Goal: Find specific page/section: Find specific page/section

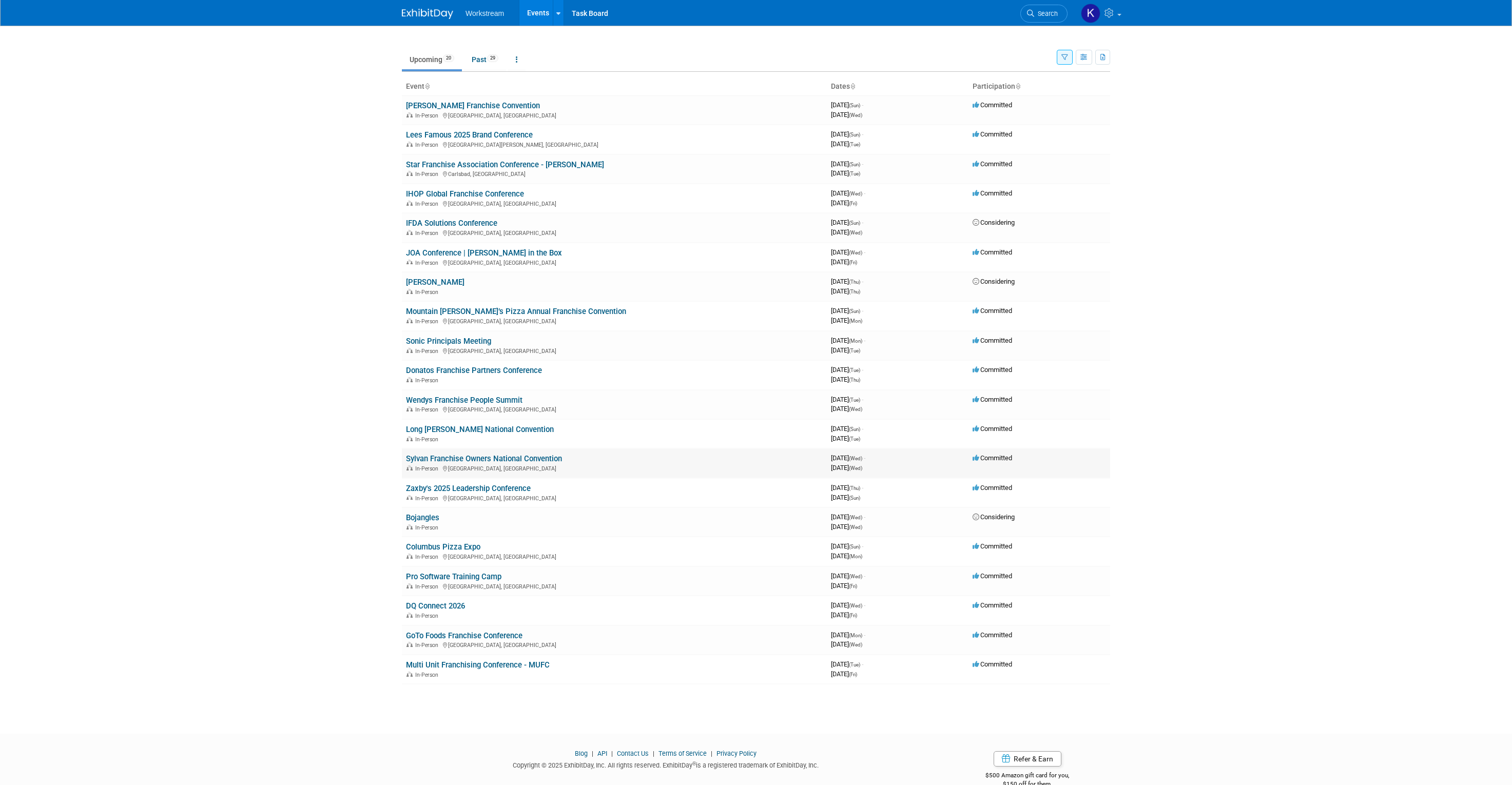
click at [521, 462] on link "Sylvan Franchise Owners National Convention" at bounding box center [484, 459] width 156 height 9
click at [1059, 60] on button "button" at bounding box center [1064, 57] width 16 height 15
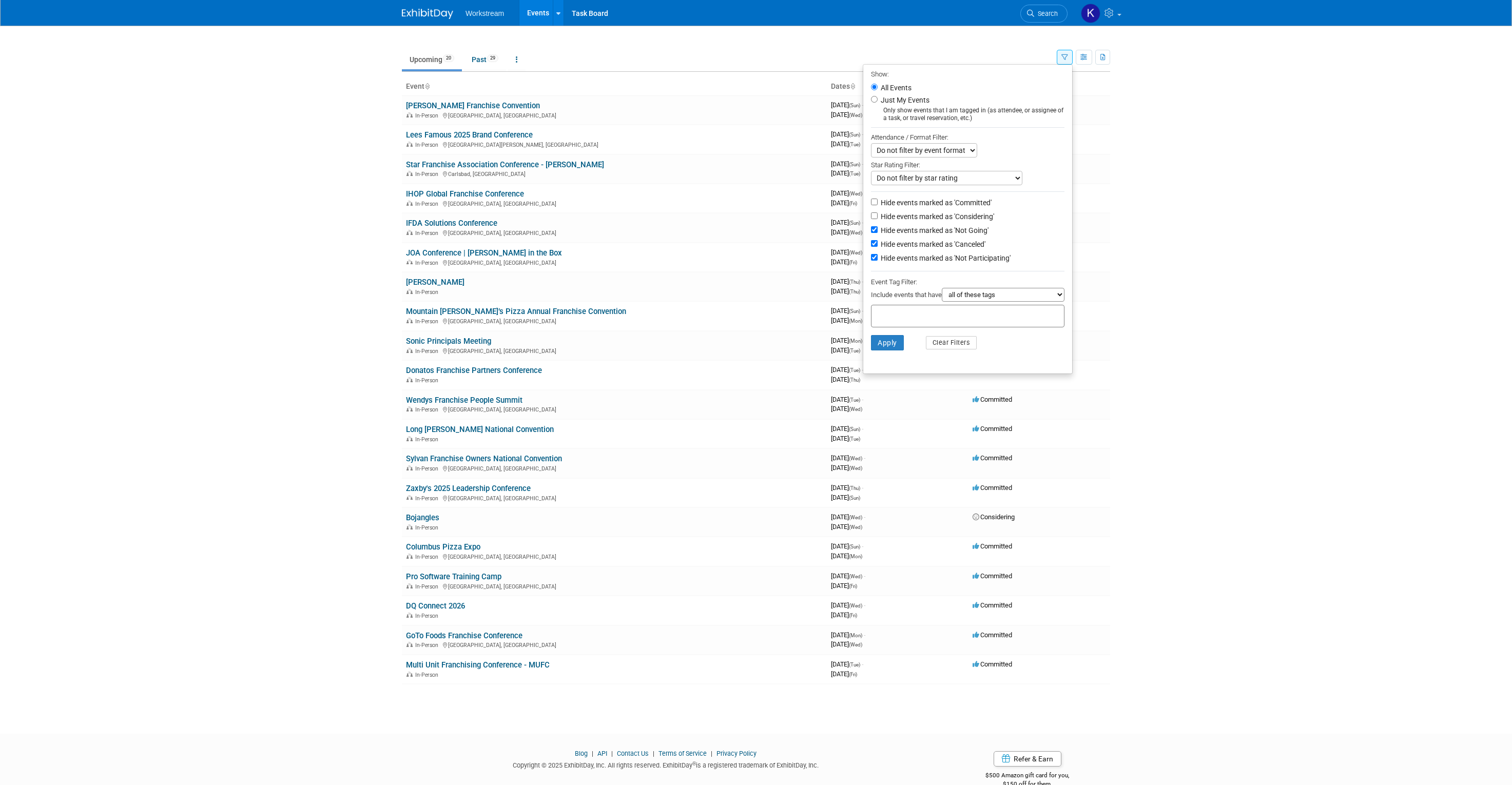
click at [1197, 144] on body "Workstream Events Recently Viewed Events: Marcos Pizza Franchise Convention Arl…" at bounding box center [756, 392] width 1512 height 785
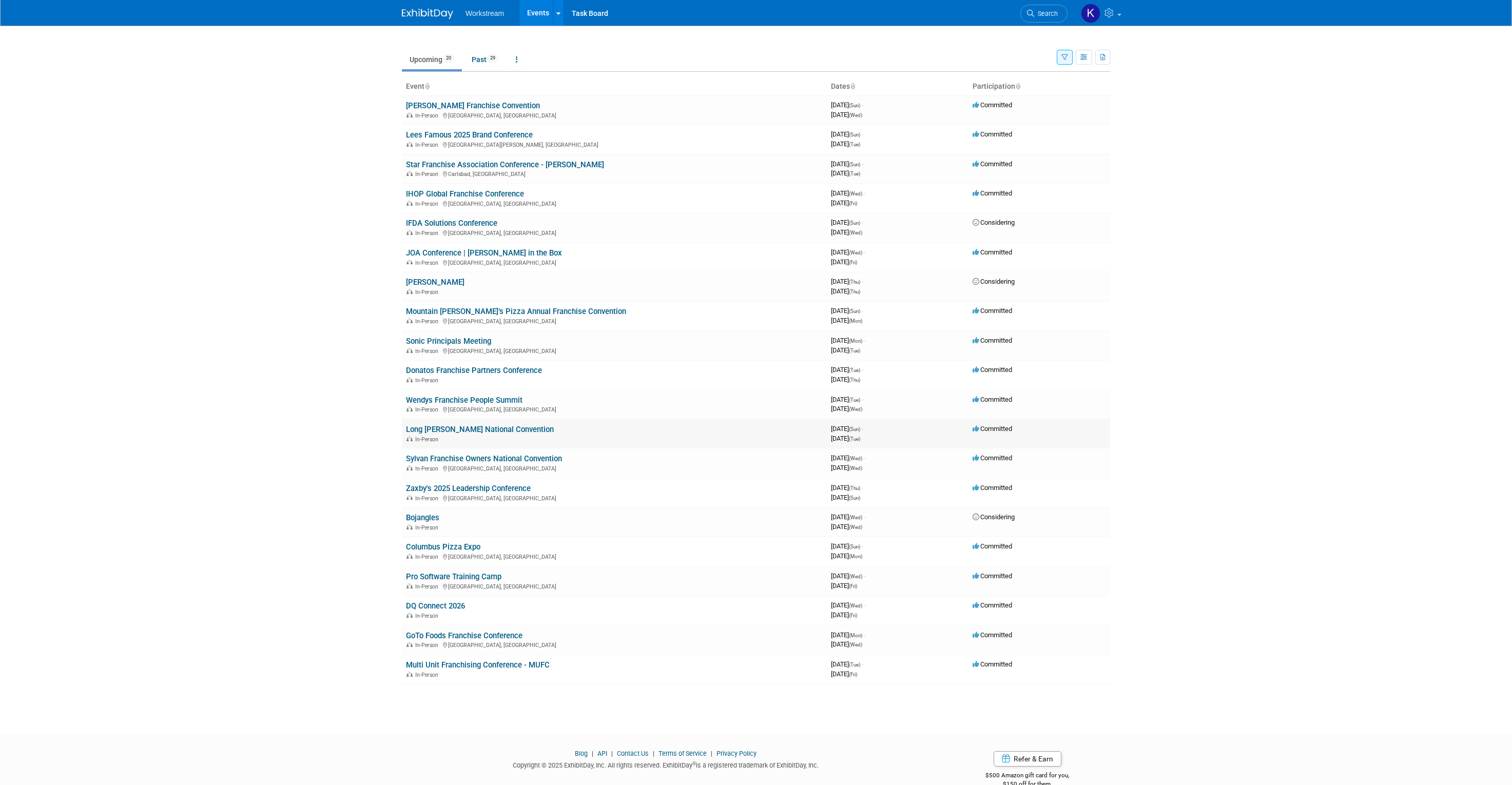
click at [505, 427] on link "Long [PERSON_NAME] National Convention" at bounding box center [480, 429] width 148 height 9
click at [531, 163] on link "Star Franchise Association Conference - [PERSON_NAME]" at bounding box center [505, 165] width 198 height 9
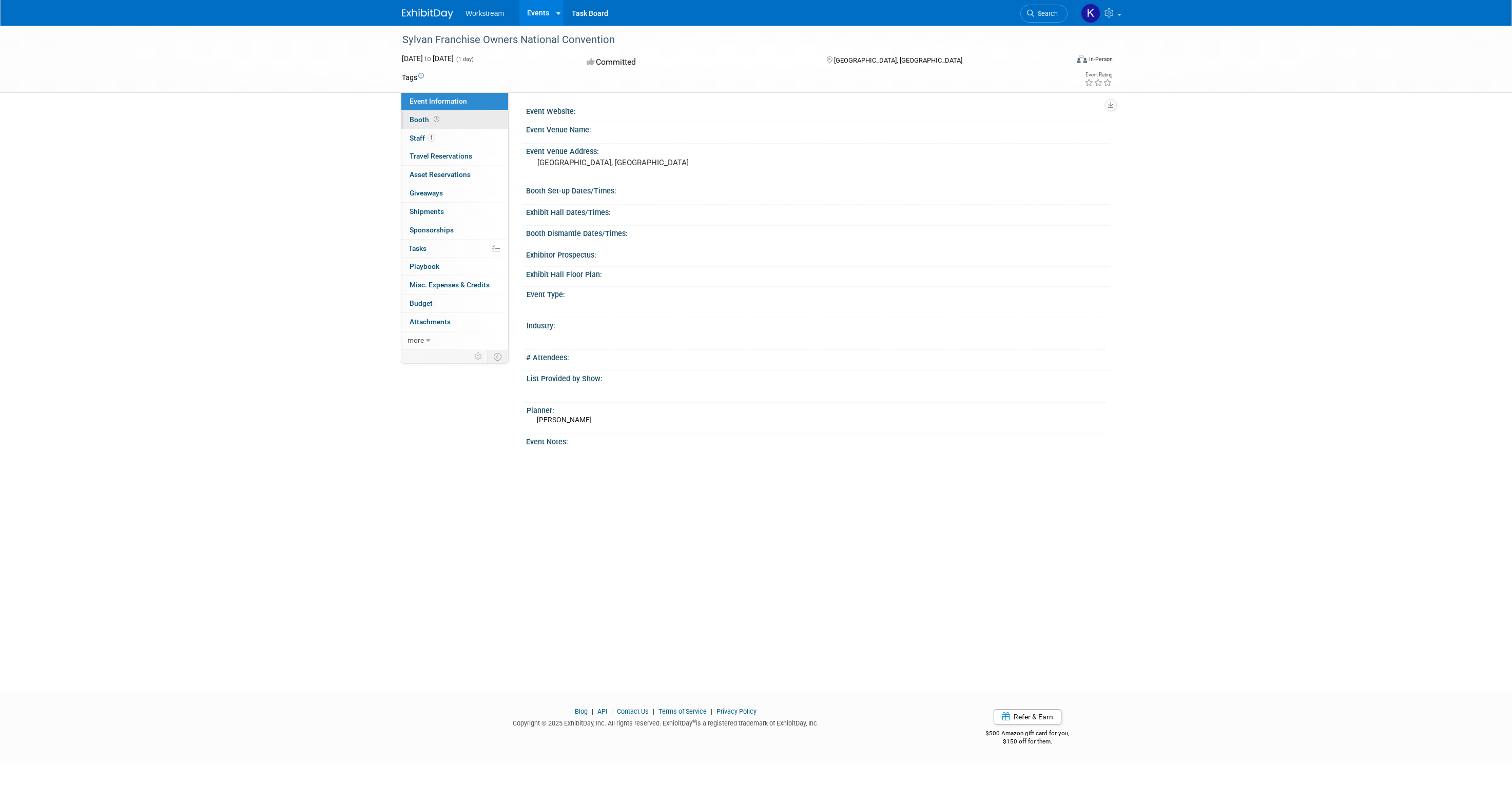
click at [465, 119] on link "Booth" at bounding box center [455, 120] width 107 height 18
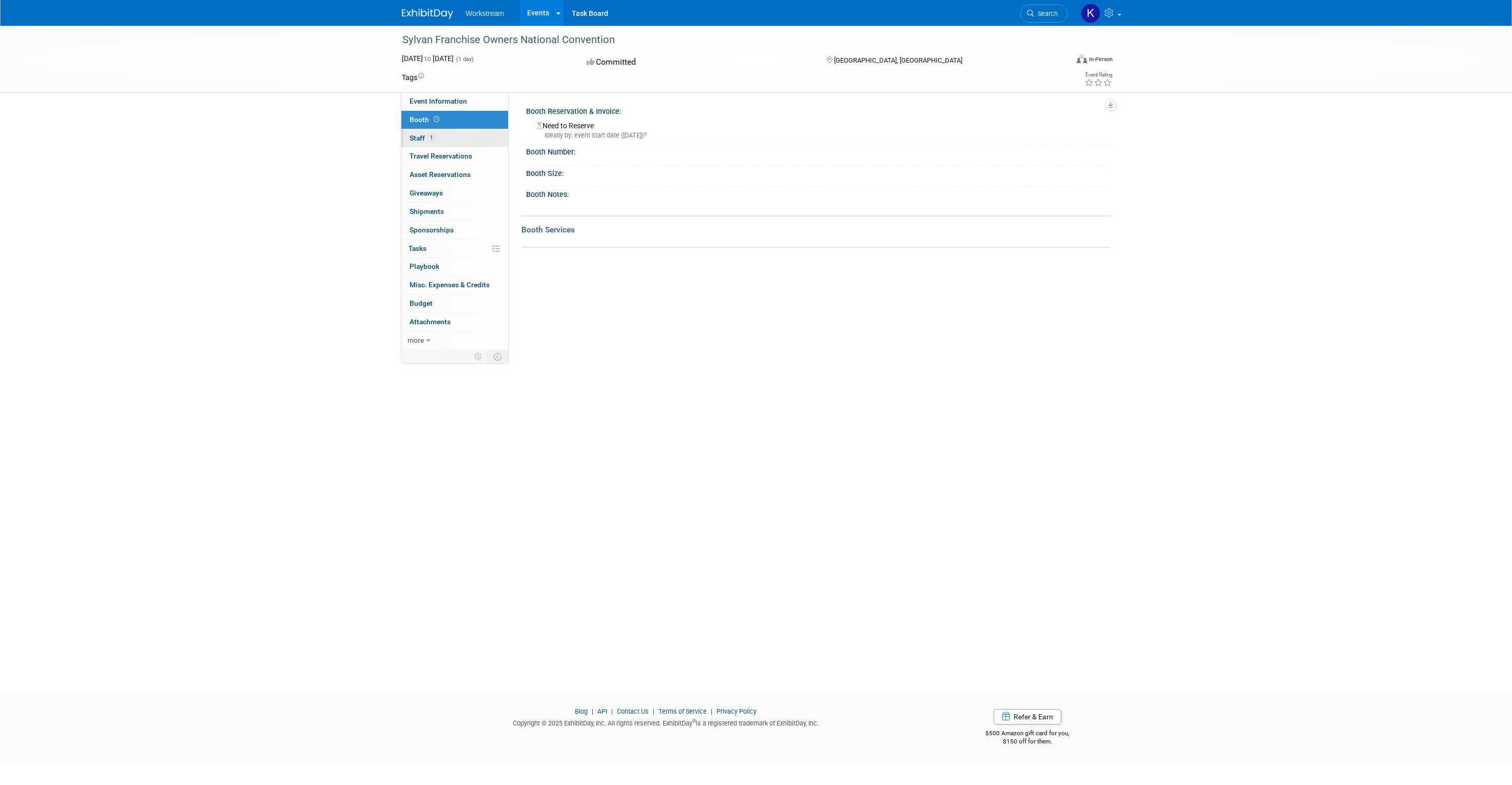
click at [461, 133] on link "1 Staff 1" at bounding box center [455, 138] width 107 height 18
click at [459, 155] on span "Travel Reservations 0" at bounding box center [441, 156] width 63 height 8
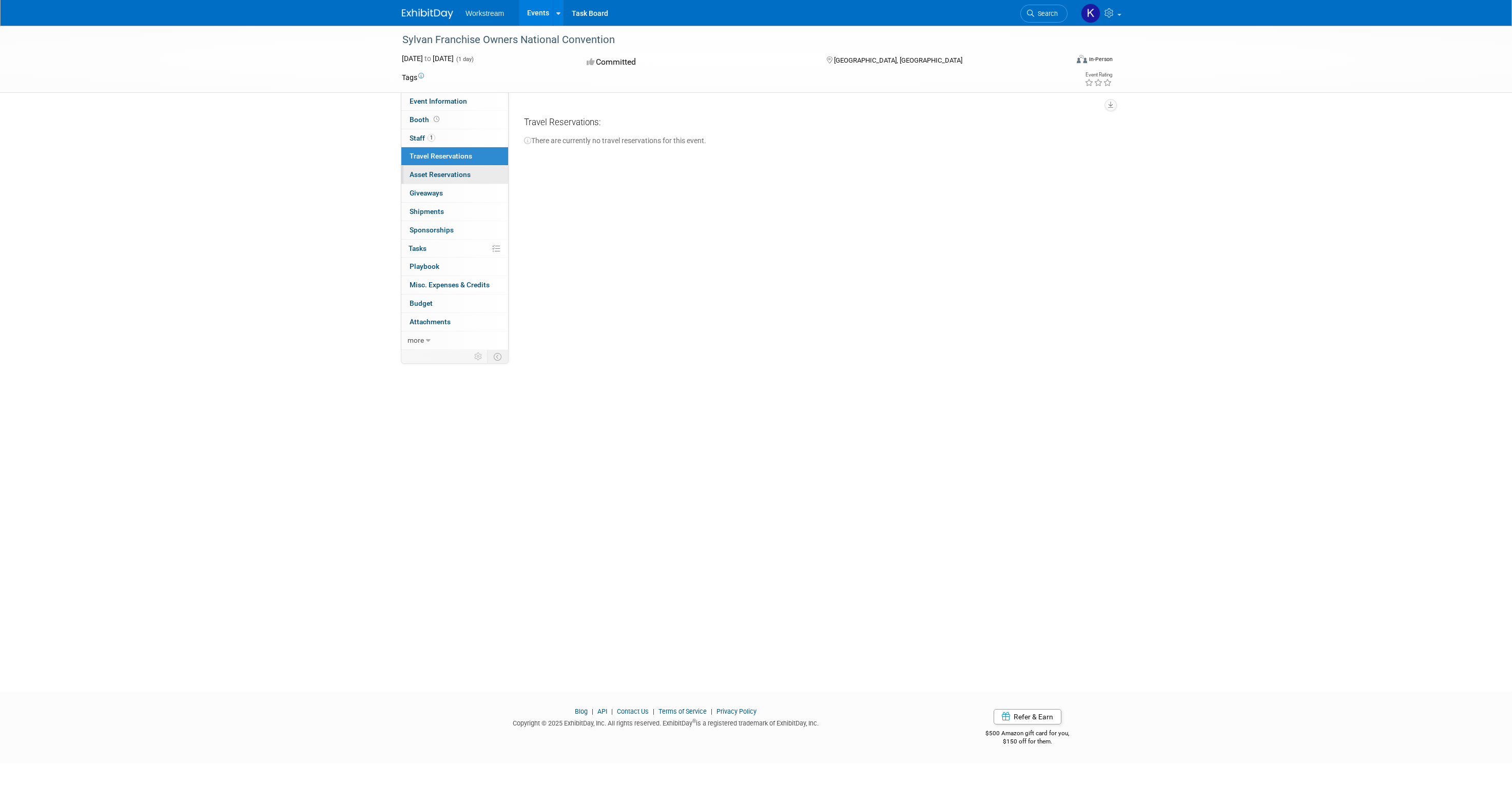
click at [454, 172] on span "Asset Reservations 0" at bounding box center [440, 174] width 61 height 8
click at [453, 190] on link "0 Giveaways 0" at bounding box center [455, 193] width 107 height 18
click at [448, 216] on link "0 Shipments 0" at bounding box center [455, 211] width 107 height 18
click at [446, 234] on span "Sponsorships 0" at bounding box center [431, 230] width 44 height 8
click at [438, 251] on link "0% Tasks 0%" at bounding box center [455, 248] width 107 height 18
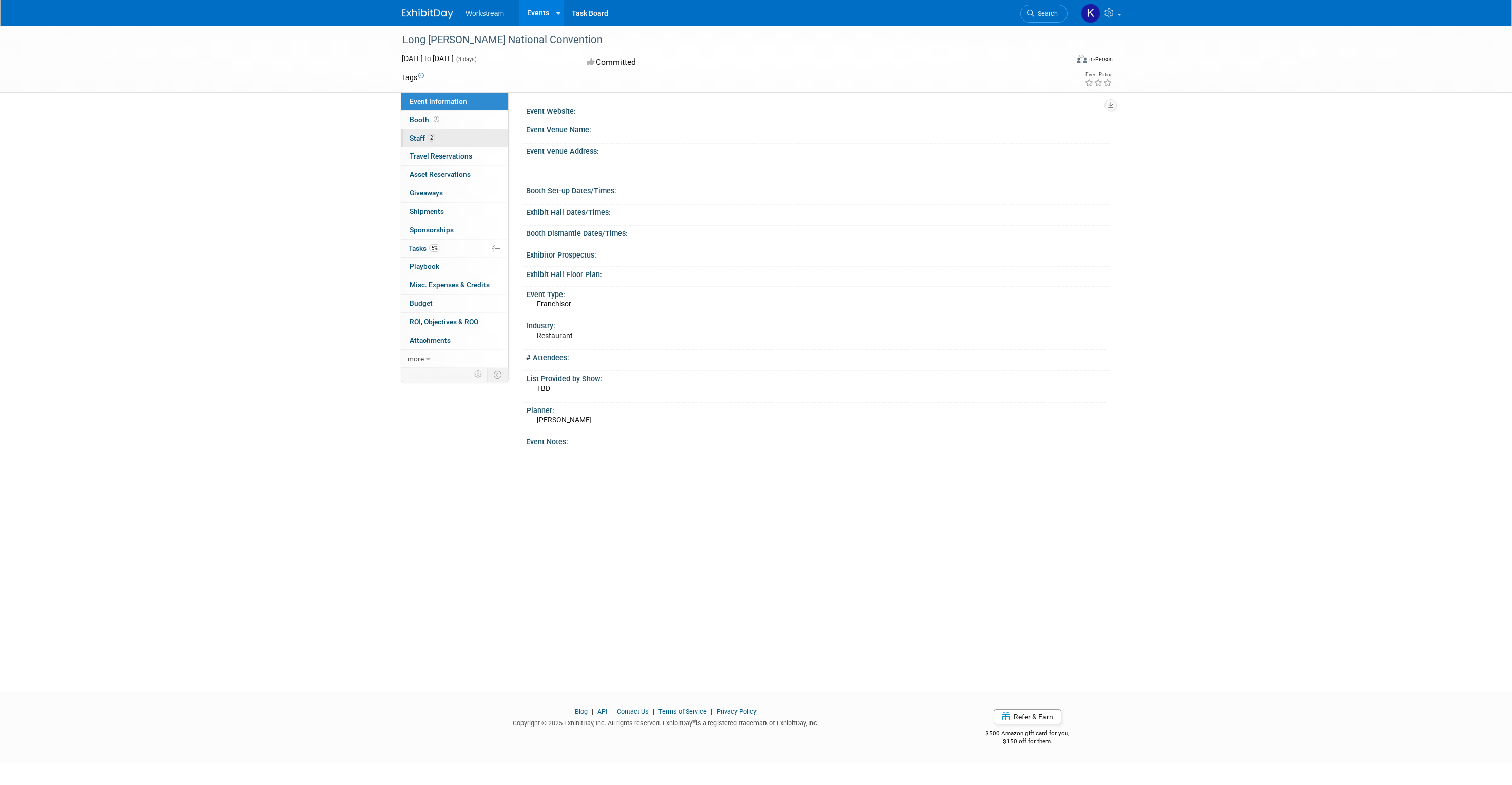
click at [450, 134] on link "2 Staff 2" at bounding box center [455, 138] width 107 height 18
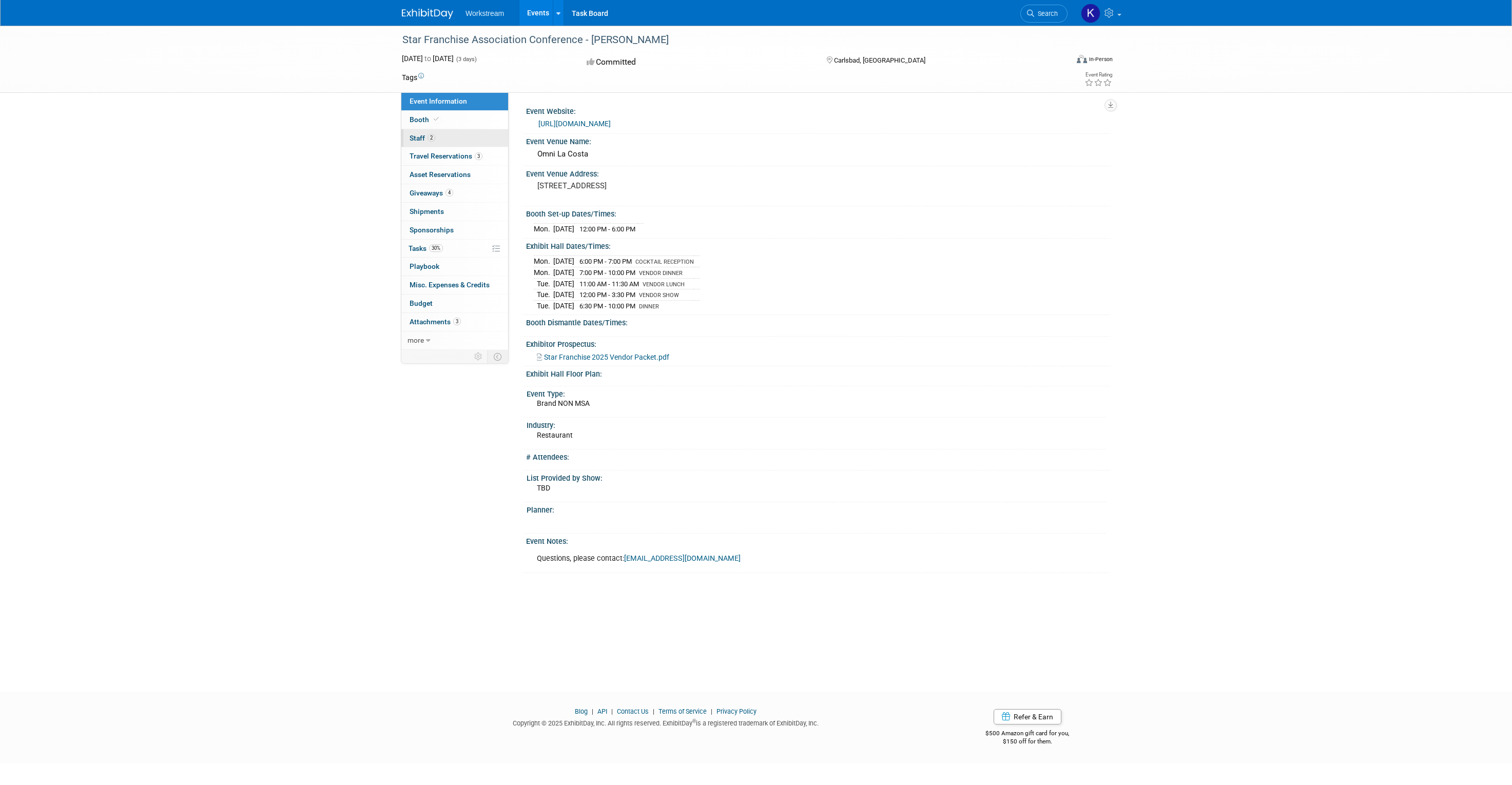
click at [474, 141] on link "2 Staff 2" at bounding box center [455, 138] width 107 height 18
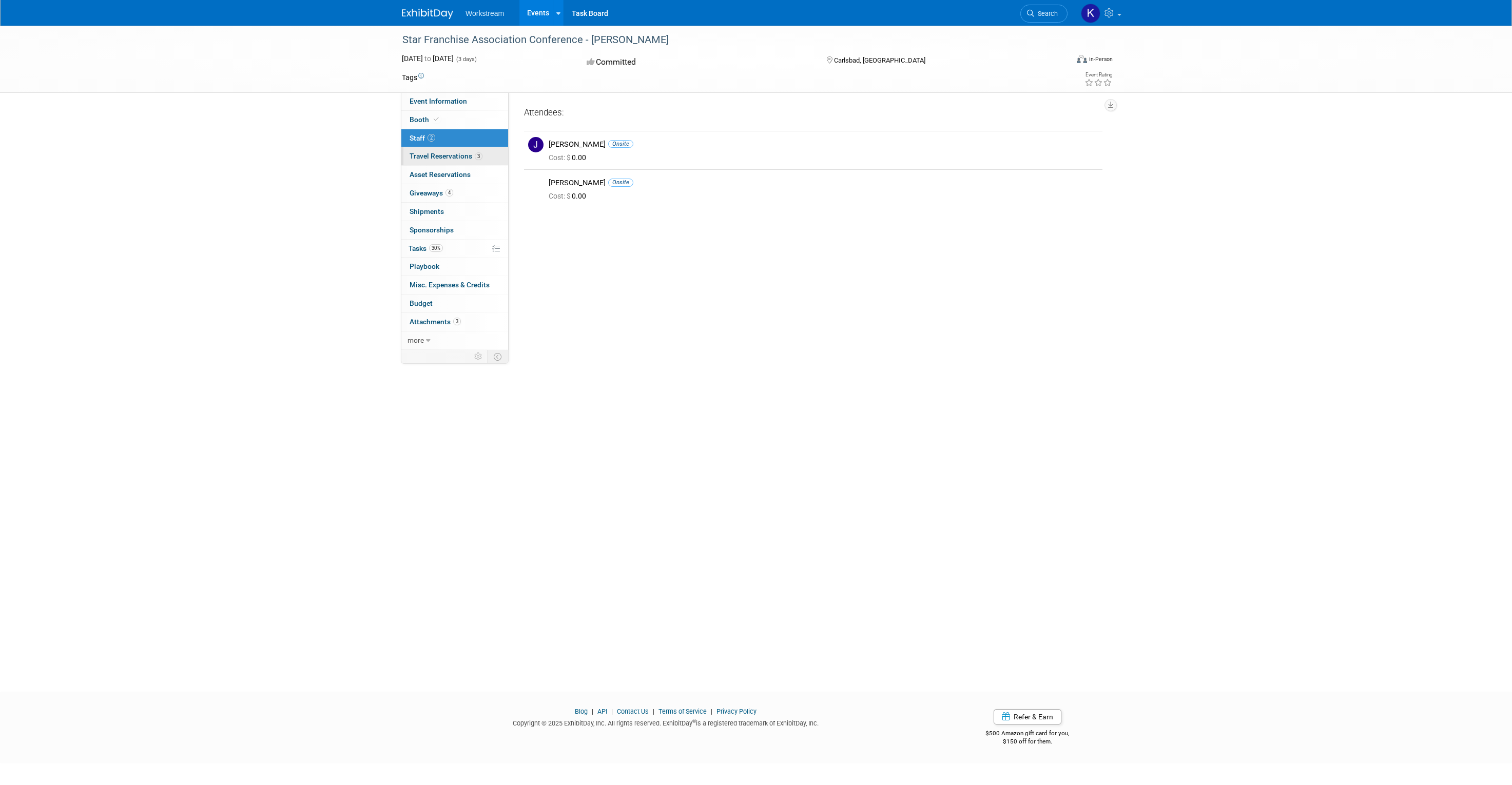
click at [464, 153] on span "Travel Reservations 3" at bounding box center [446, 156] width 73 height 8
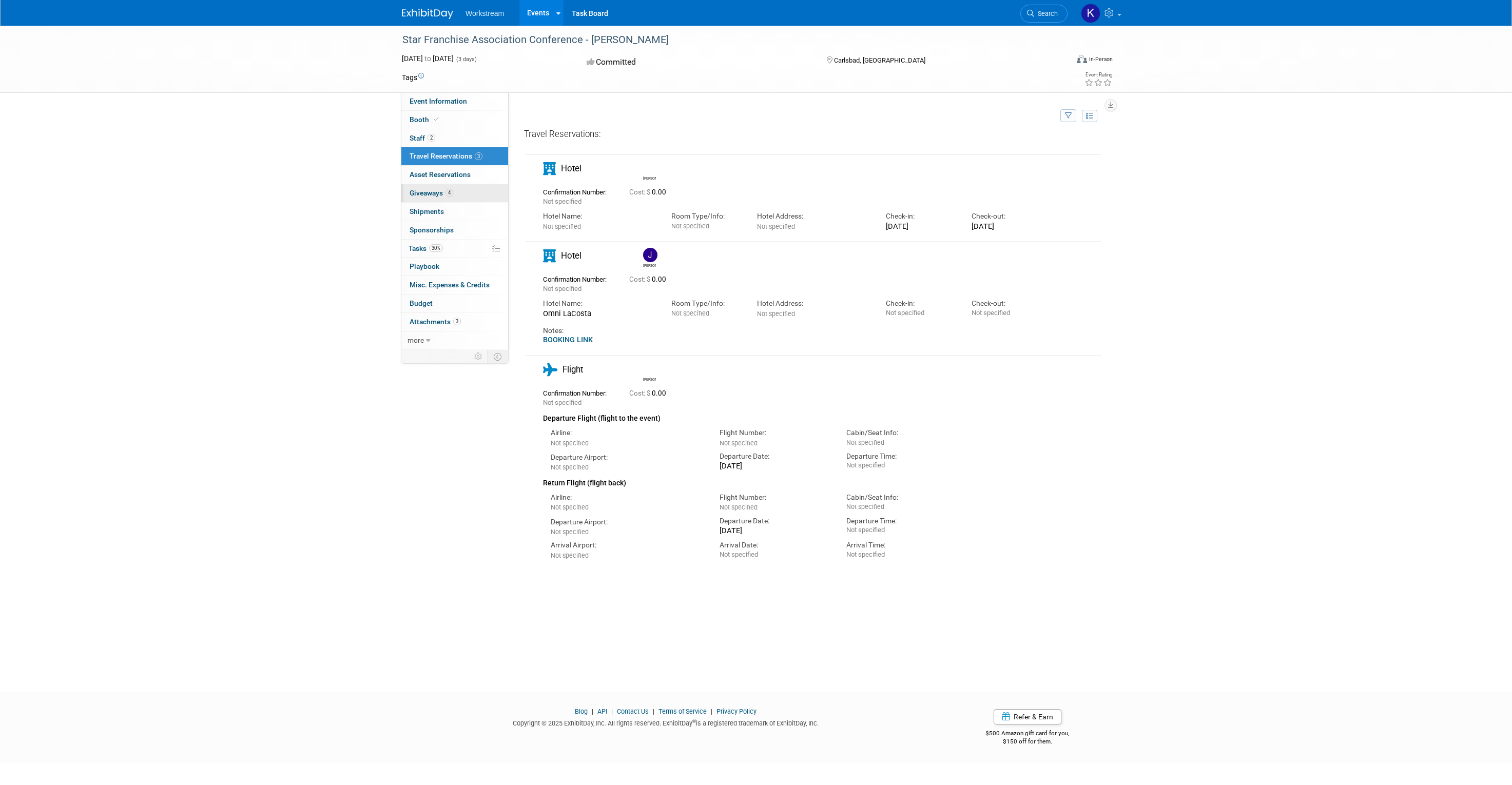
click at [428, 193] on span "Giveaways 4" at bounding box center [431, 193] width 43 height 8
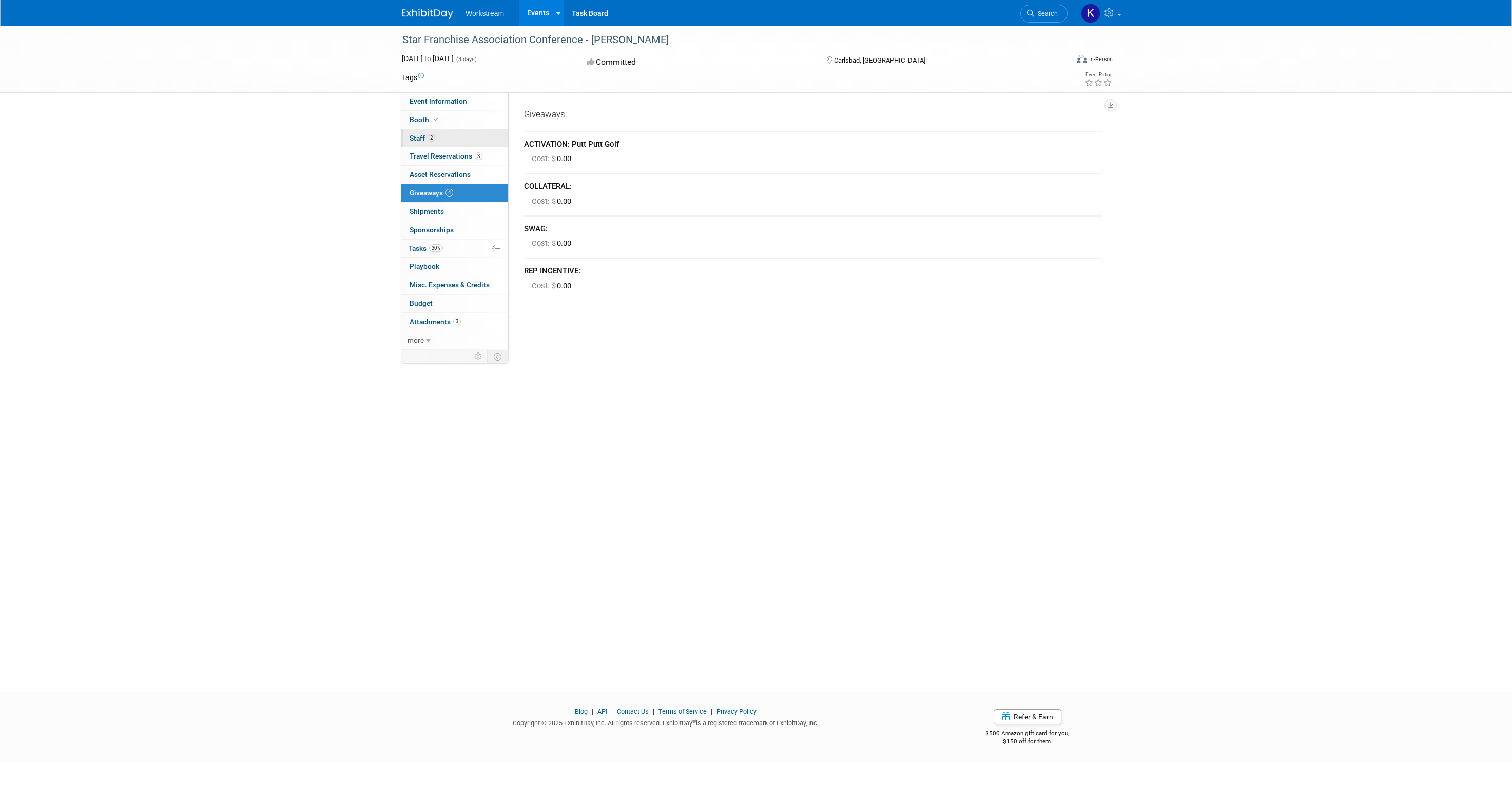
click at [443, 138] on link "2 Staff 2" at bounding box center [455, 138] width 107 height 18
click at [441, 154] on span "Travel Reservations 3" at bounding box center [446, 156] width 73 height 8
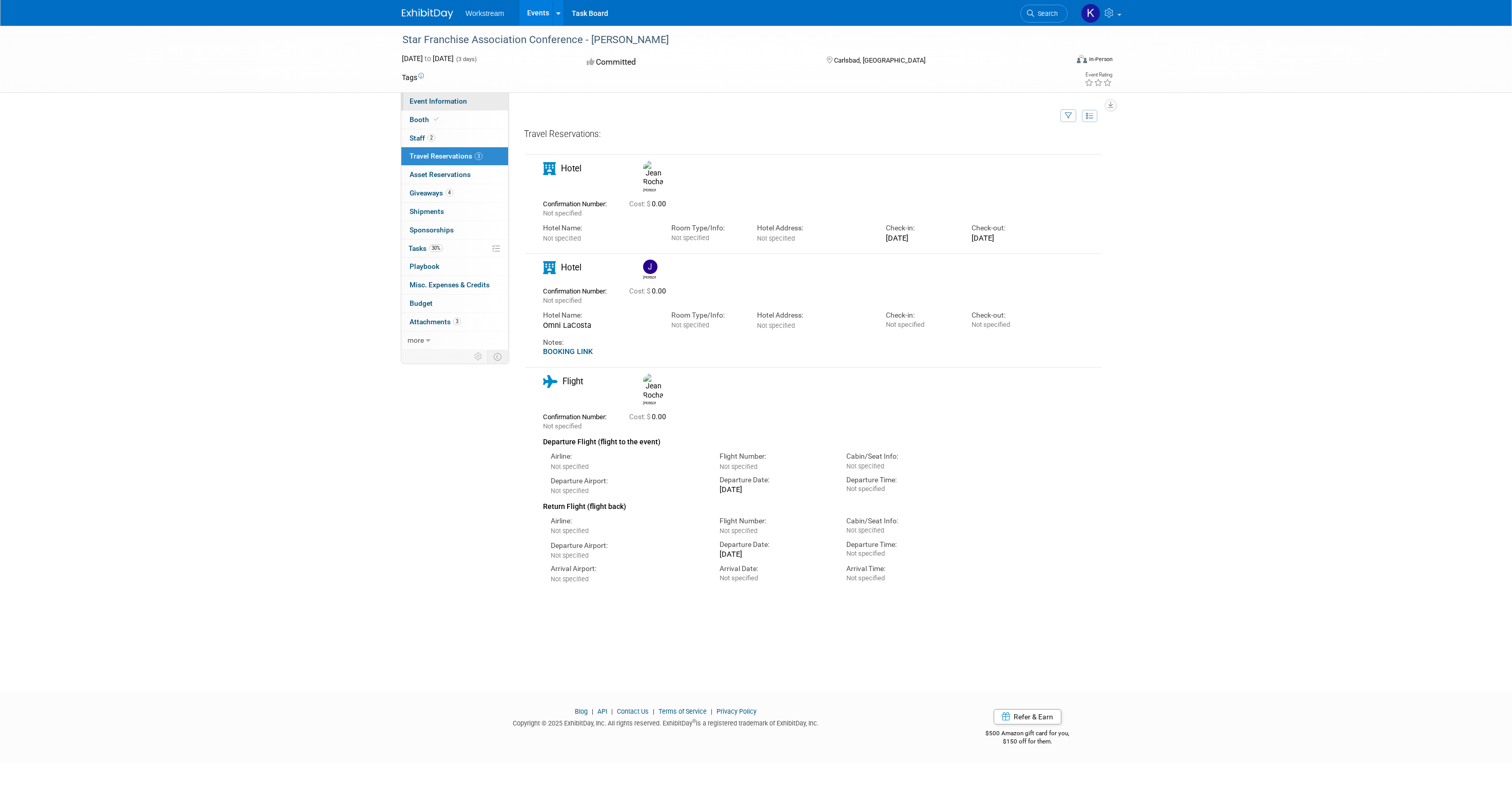
click at [434, 96] on link "Event Information" at bounding box center [455, 101] width 107 height 18
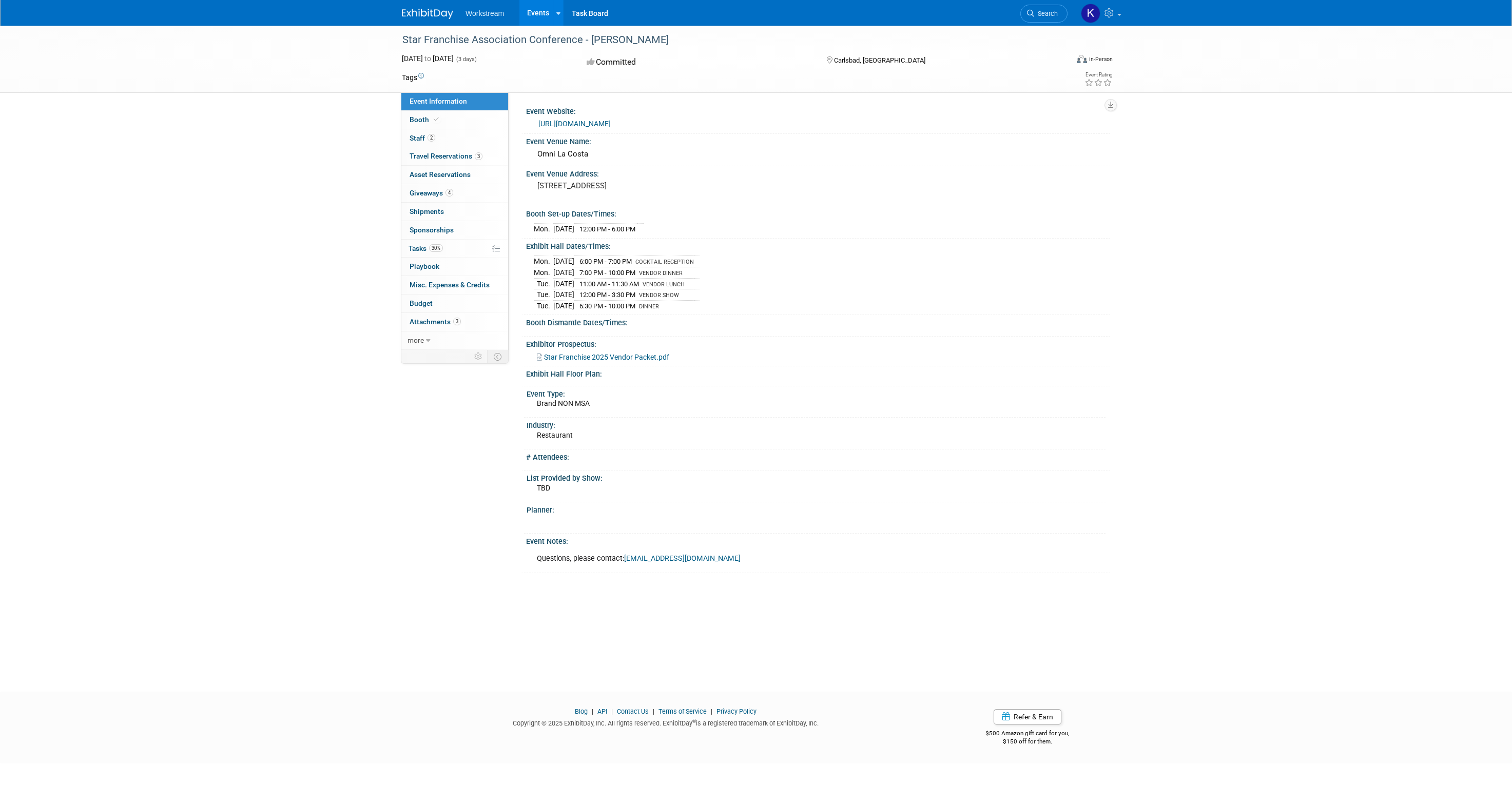
click at [674, 119] on div "[URL][DOMAIN_NAME]" at bounding box center [820, 124] width 564 height 12
click at [611, 121] on link "[URL][DOMAIN_NAME]" at bounding box center [574, 124] width 72 height 8
